Goal: Task Accomplishment & Management: Use online tool/utility

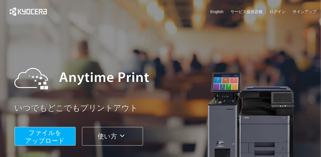
click at [41, 137] on span "ファイルを ​​アップロード" at bounding box center [45, 136] width 40 height 15
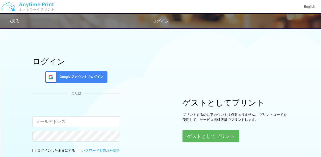
scroll to position [21, 0]
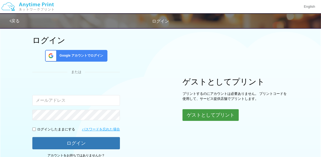
click at [186, 112] on button "ゲストとしてプリント" at bounding box center [211, 115] width 56 height 12
click at [208, 114] on button "ゲストとしてプリント" at bounding box center [211, 115] width 56 height 12
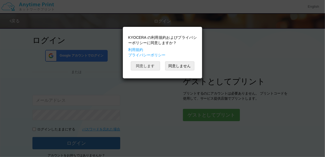
click at [138, 70] on button "同意します" at bounding box center [145, 65] width 29 height 9
click at [138, 64] on button "同意します" at bounding box center [145, 65] width 29 height 9
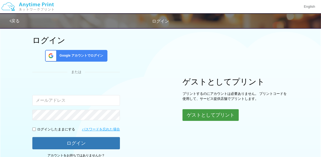
click at [217, 116] on button "ゲストとしてプリント" at bounding box center [211, 115] width 56 height 12
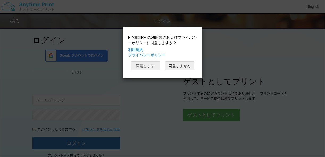
click at [151, 67] on button "同意します" at bounding box center [145, 65] width 29 height 9
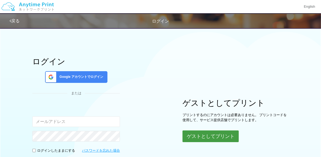
click at [189, 134] on button "ゲストとしてプリント" at bounding box center [211, 136] width 56 height 12
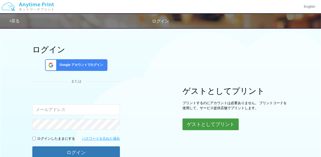
scroll to position [0, 0]
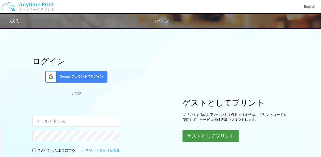
click at [212, 135] on button "ゲストとしてプリント" at bounding box center [211, 136] width 56 height 12
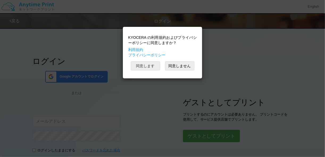
click at [142, 64] on button "同意します" at bounding box center [145, 65] width 29 height 9
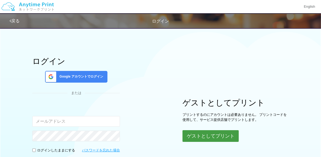
scroll to position [0, 0]
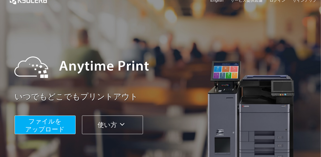
scroll to position [21, 0]
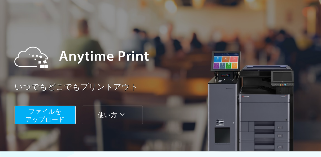
click at [44, 113] on span "ファイルを ​​アップロード" at bounding box center [45, 115] width 40 height 15
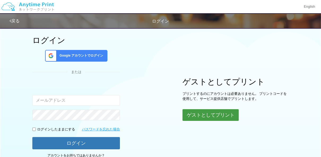
click at [202, 116] on button "ゲストとしてプリント" at bounding box center [211, 115] width 56 height 12
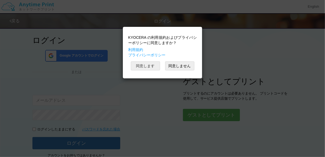
click at [141, 66] on button "同意します" at bounding box center [145, 65] width 29 height 9
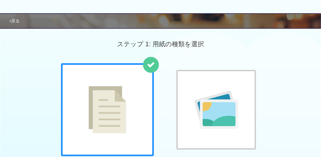
click at [124, 87] on img at bounding box center [108, 109] width 38 height 47
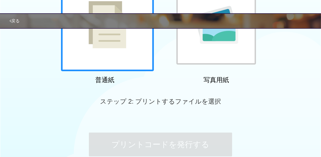
click at [136, 102] on span "ステップ 2: プリントするファイルを選択" at bounding box center [160, 101] width 121 height 7
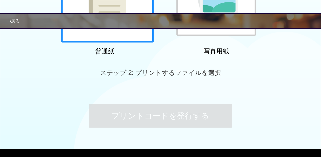
scroll to position [139, 0]
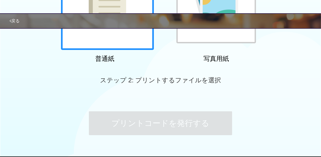
scroll to position [139, 0]
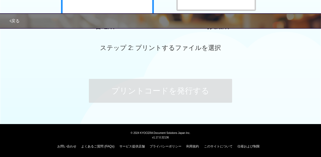
click at [137, 51] on span "ステップ 2: プリントするファイルを選択" at bounding box center [160, 47] width 121 height 7
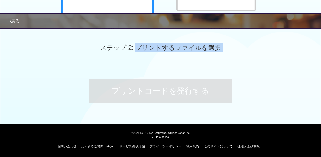
drag, startPoint x: 137, startPoint y: 52, endPoint x: 136, endPoint y: 72, distance: 21.0
click at [136, 72] on div "ステップ 1: 用紙の種類を選択 普通紙 写真用紙 普通紙 写真用紙 previous next slide 1 of 2 comma.current.act…" at bounding box center [160, 2] width 321 height 232
drag, startPoint x: 136, startPoint y: 72, endPoint x: 117, endPoint y: 63, distance: 21.7
click at [117, 63] on div "ステップ 1: 用紙の種類を選択 普通紙 写真用紙 普通紙 写真用紙 previous next slide 1 of 2 comma.current.act…" at bounding box center [160, 2] width 321 height 232
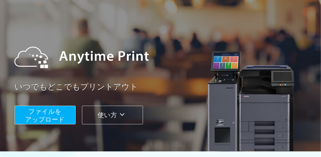
click at [50, 113] on span "ファイルを ​​アップロード" at bounding box center [45, 115] width 40 height 15
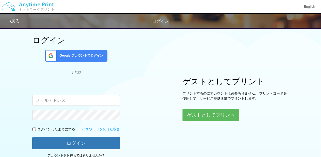
scroll to position [46, 0]
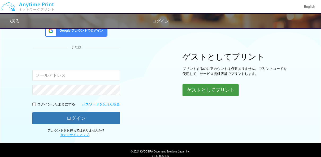
click at [197, 91] on button "ゲストとしてプリント" at bounding box center [211, 90] width 56 height 12
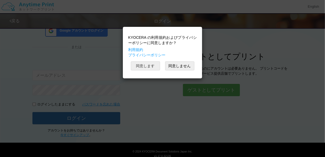
click at [141, 64] on button "同意します" at bounding box center [145, 65] width 29 height 9
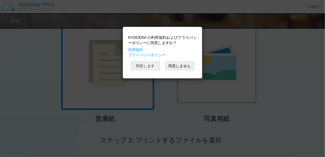
click at [147, 64] on button "同意します" at bounding box center [145, 65] width 29 height 9
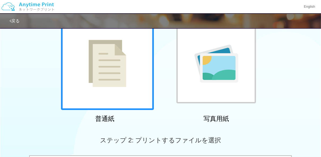
scroll to position [152, 0]
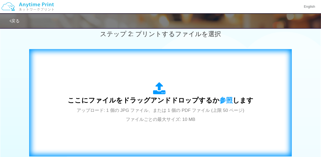
click at [131, 90] on div "ここにファイルをドラッグアンドドロップするか 参照 します アップロード: 1 個の JPG ファイル、または 1 個の PDF ファイル (上限 50 ペー…" at bounding box center [161, 102] width 186 height 41
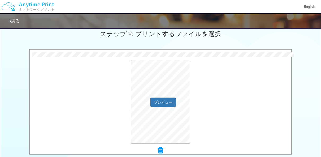
scroll to position [247, 0]
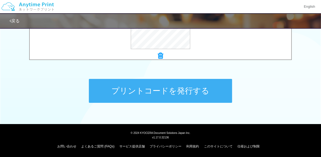
click at [169, 101] on button "プリントコードを発行する" at bounding box center [160, 91] width 143 height 24
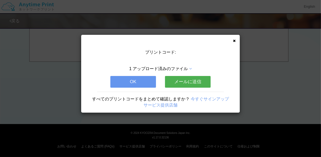
scroll to position [0, 0]
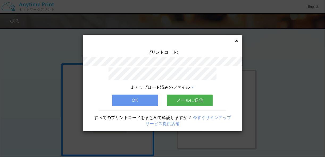
click at [237, 41] on icon at bounding box center [236, 40] width 3 height 3
